Goal: Complete application form

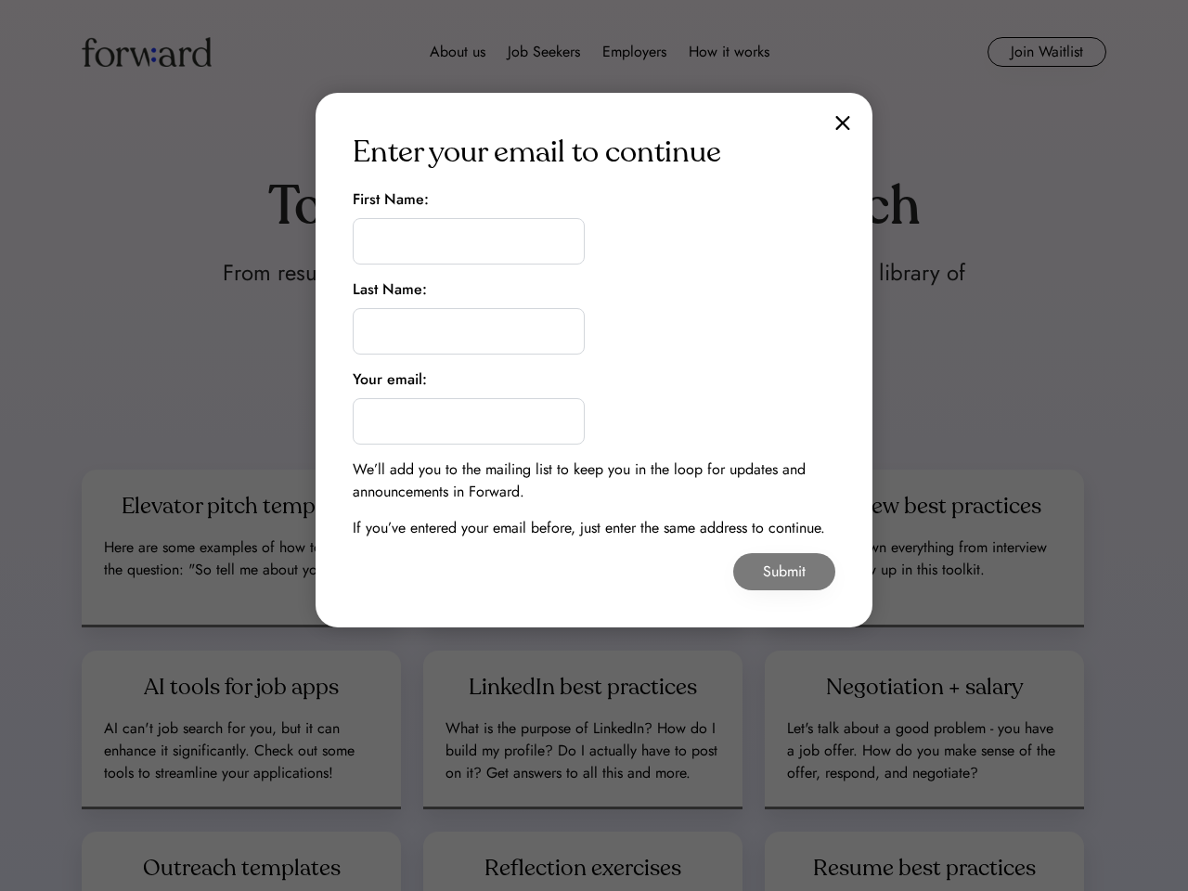
click at [594, 360] on div "Enter your email to continue First Name: Last Name: Your email: We’ll add you t…" at bounding box center [593, 360] width 557 height 534
click at [842, 122] on img at bounding box center [842, 123] width 15 height 16
click at [537, 152] on div "Enter your email to continue" at bounding box center [537, 152] width 368 height 45
click at [469, 226] on input "input" at bounding box center [469, 241] width 232 height 46
click at [391, 199] on div "First Name:" at bounding box center [391, 199] width 76 height 22
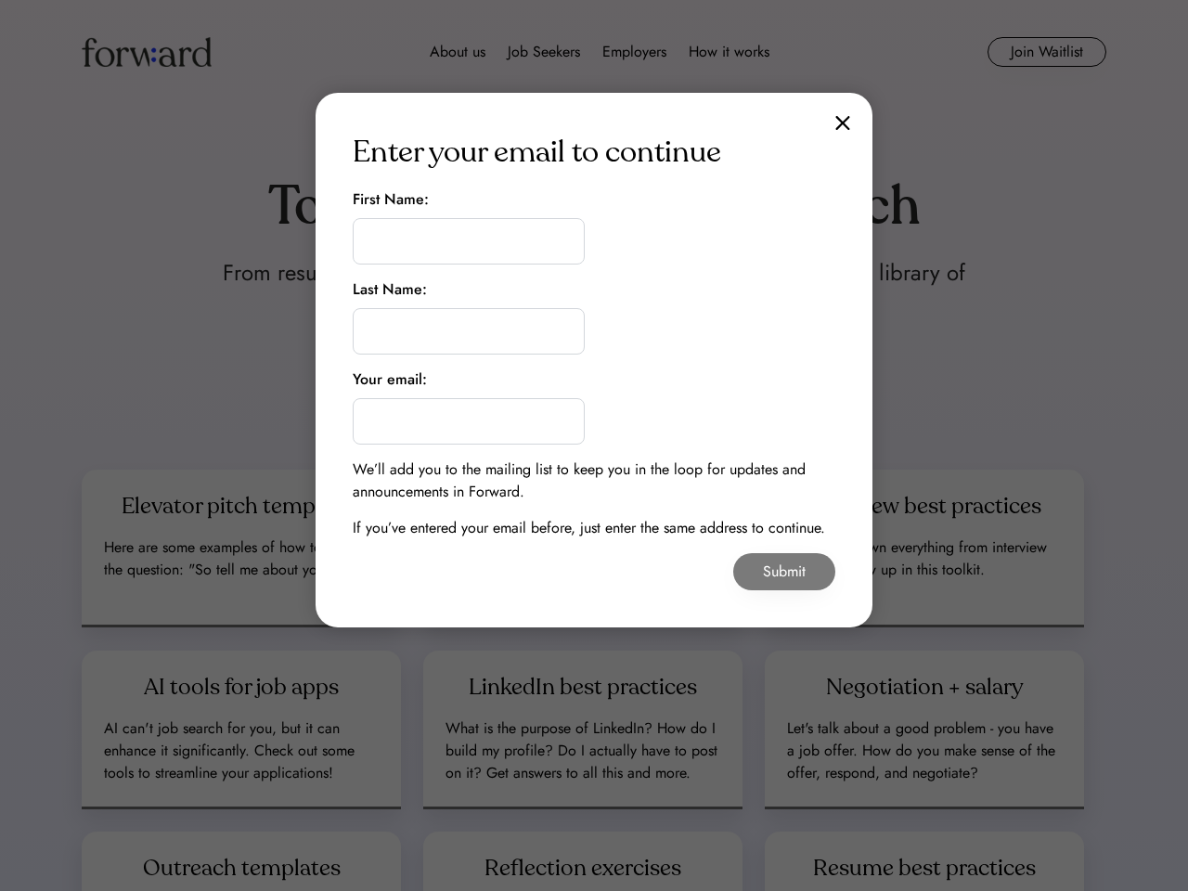
click at [469, 241] on input "input" at bounding box center [469, 241] width 232 height 46
click at [469, 316] on input "input" at bounding box center [469, 331] width 232 height 46
click at [390, 289] on div "Last Name:" at bounding box center [390, 289] width 74 height 22
click at [469, 331] on input "input" at bounding box center [469, 331] width 232 height 46
click at [469, 406] on input "email" at bounding box center [469, 421] width 232 height 46
